Goal: Register for event/course

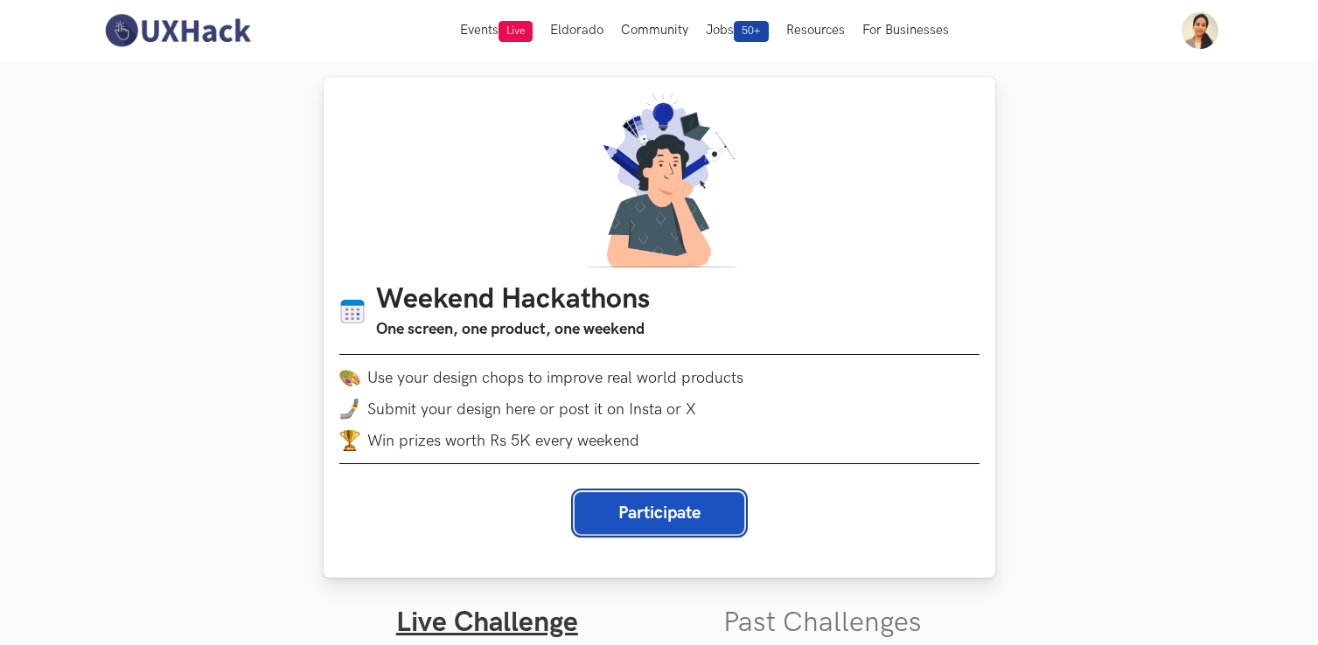
click at [628, 518] on button "Participate" at bounding box center [660, 513] width 170 height 42
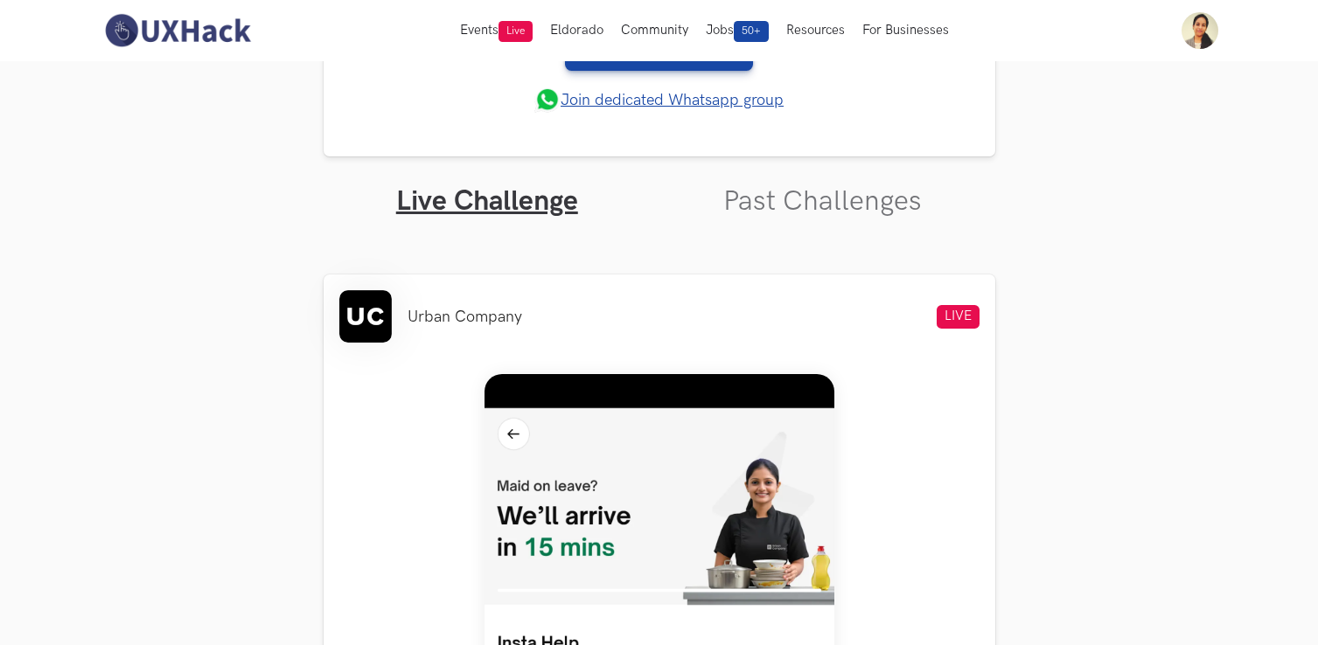
scroll to position [461, 0]
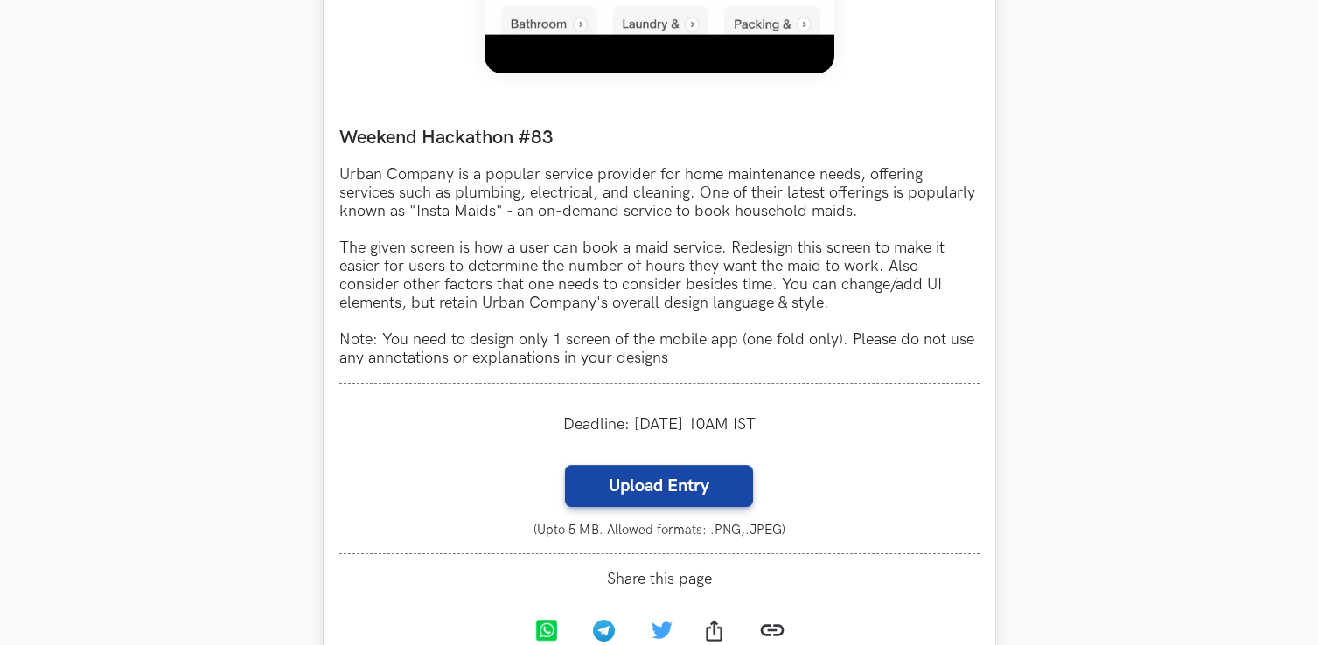
scroll to position [1544, 0]
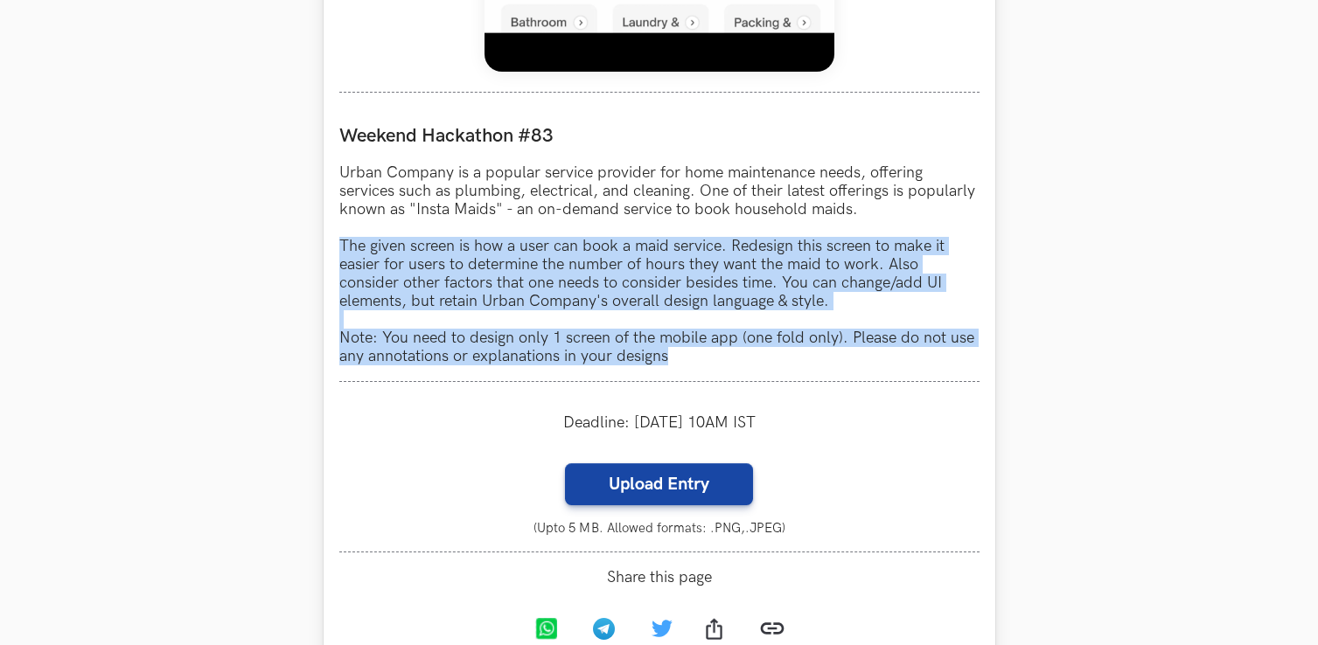
drag, startPoint x: 341, startPoint y: 244, endPoint x: 667, endPoint y: 362, distance: 346.9
click at [667, 362] on p "Urban Company is a popular service provider for home maintenance needs, offerin…" at bounding box center [659, 265] width 640 height 202
copy p "The given screen is how a user can book a maid service. Redesign this screen to…"
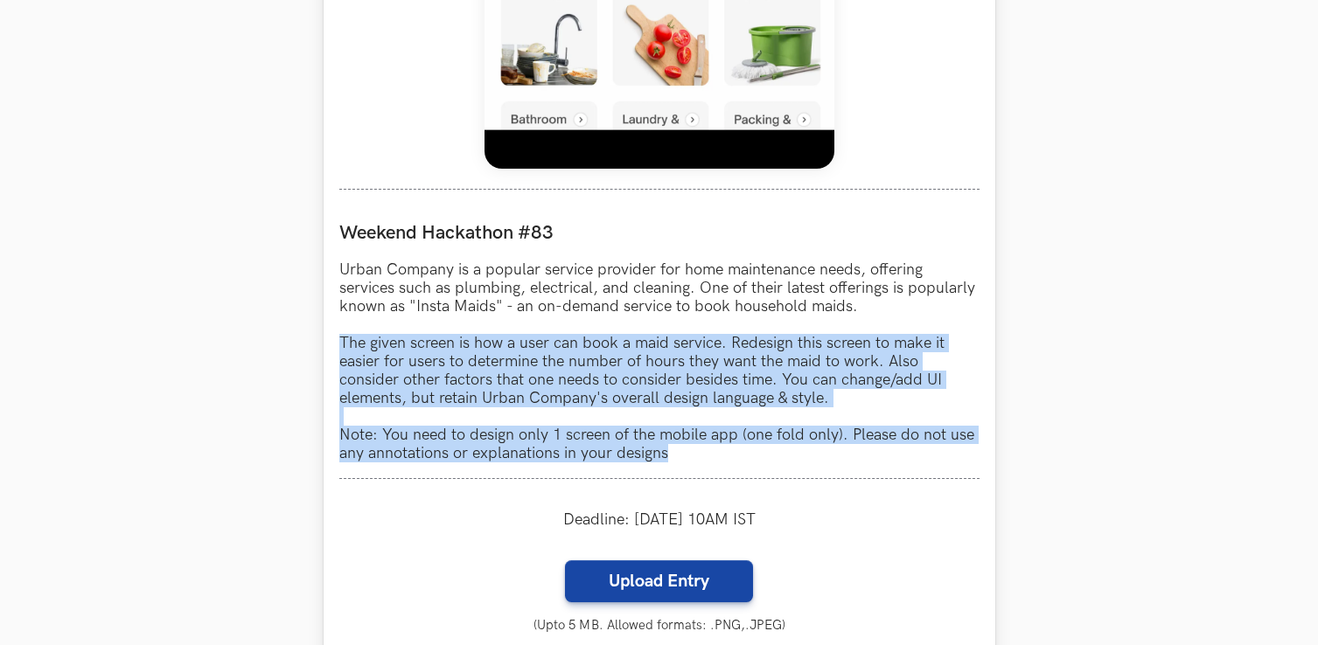
scroll to position [1448, 0]
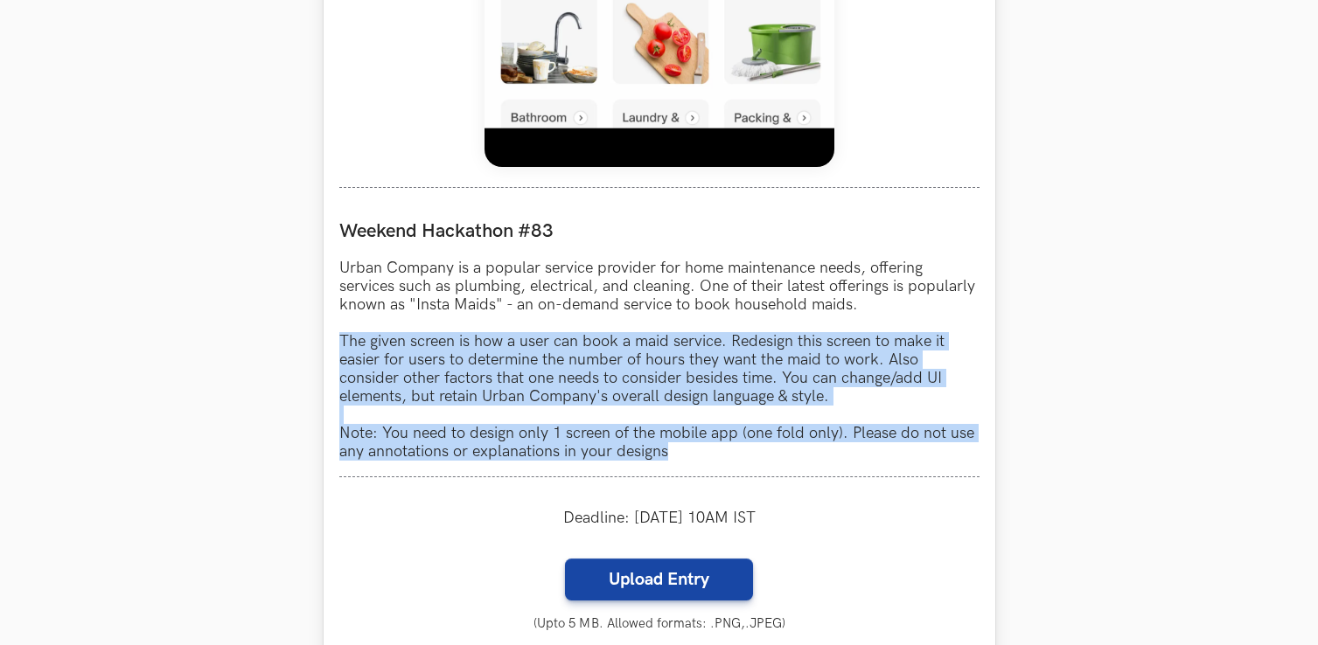
click at [603, 399] on p "Urban Company is a popular service provider for home maintenance needs, offerin…" at bounding box center [659, 360] width 640 height 202
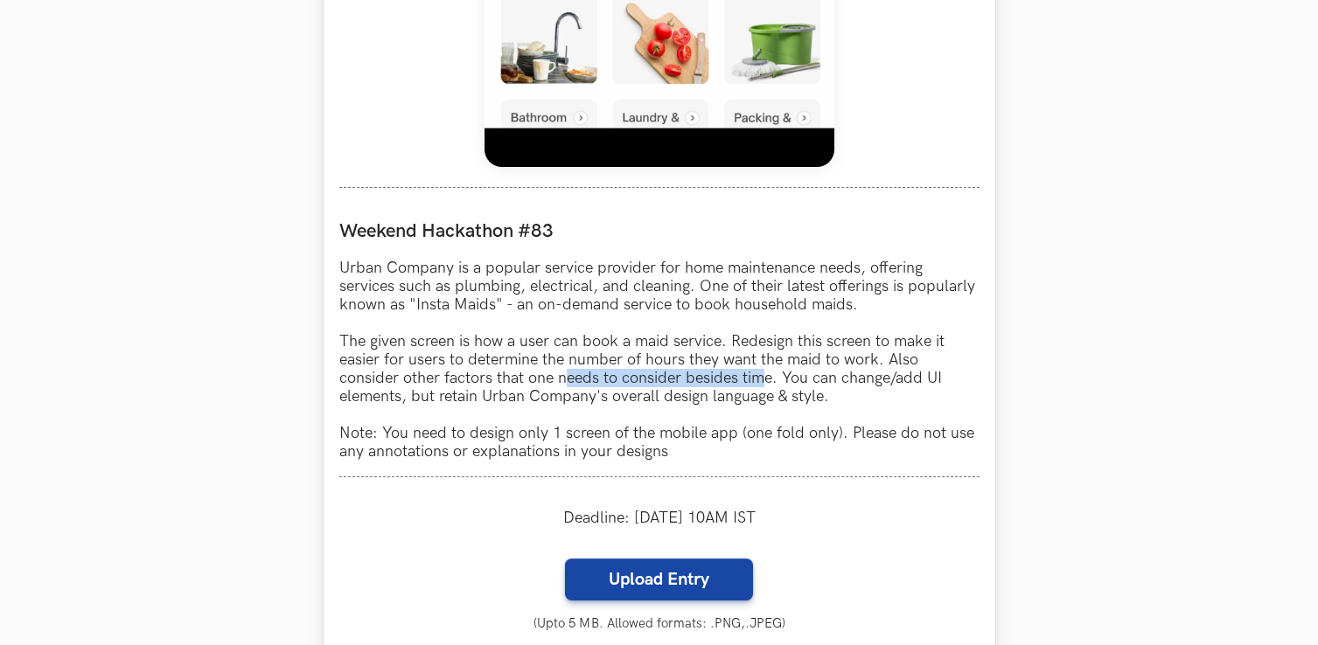
drag, startPoint x: 569, startPoint y: 382, endPoint x: 767, endPoint y: 386, distance: 197.7
click at [767, 386] on p "Urban Company is a popular service provider for home maintenance needs, offerin…" at bounding box center [659, 360] width 640 height 202
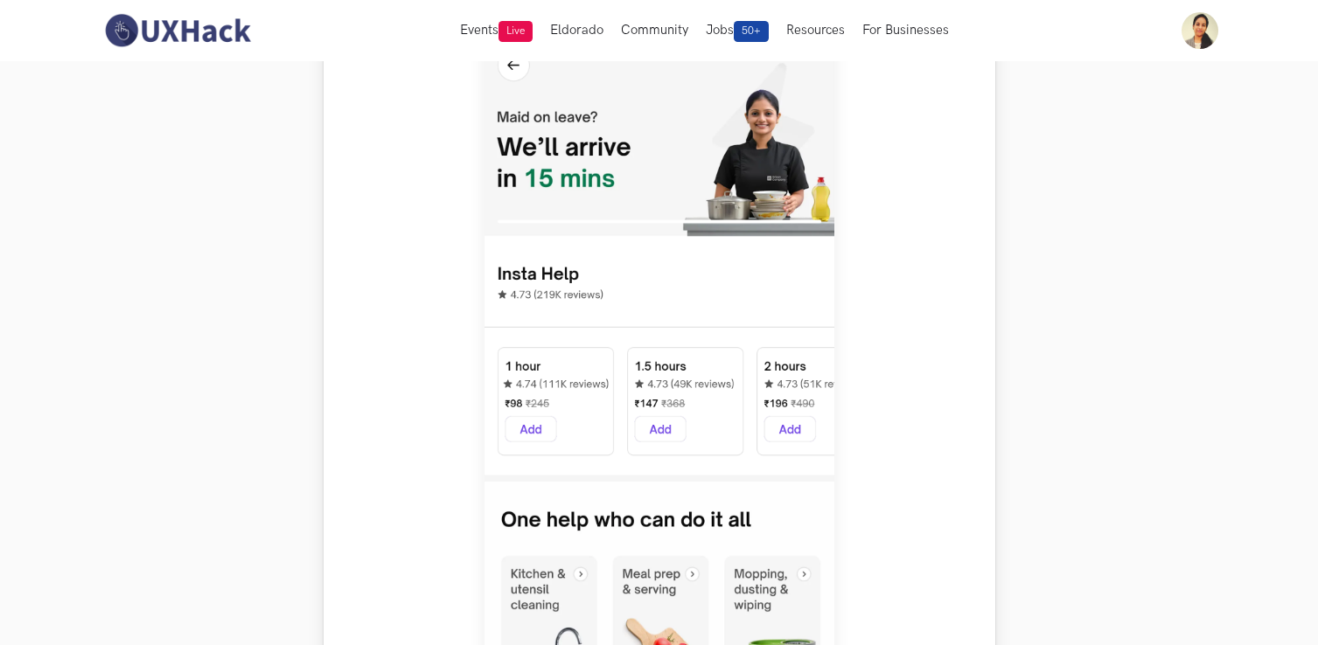
scroll to position [831, 0]
